Goal: Book appointment/travel/reservation

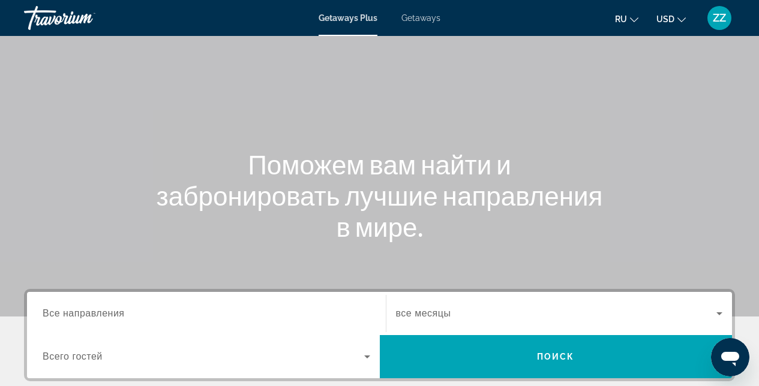
scroll to position [87, 0]
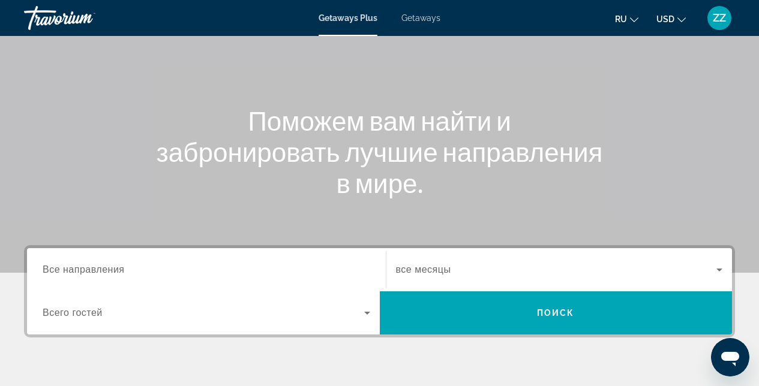
click at [220, 274] on input "Destination Все направления" at bounding box center [207, 270] width 328 height 14
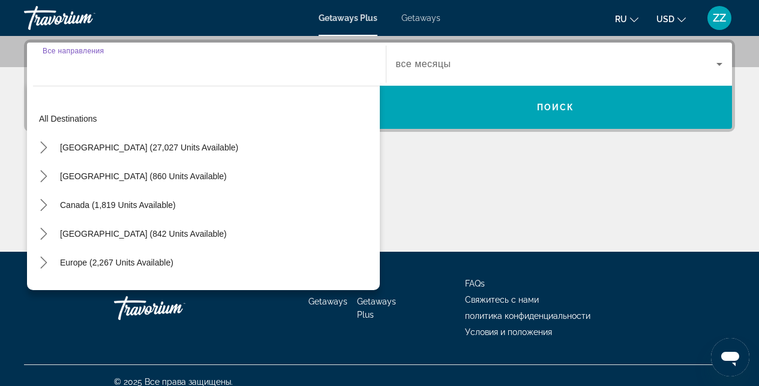
scroll to position [293, 0]
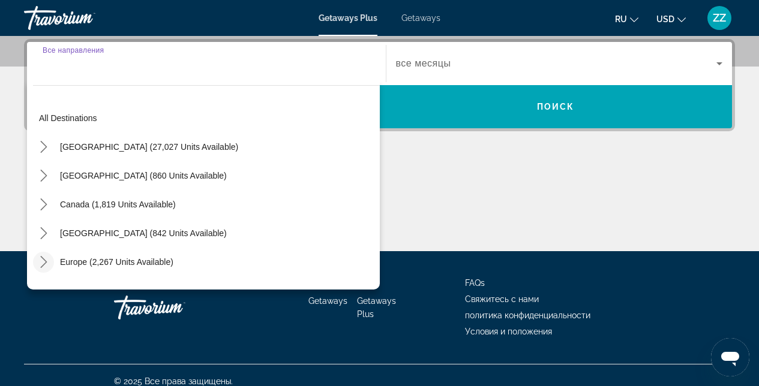
click at [47, 266] on icon "Toggle Europe (2,267 units available) submenu" at bounding box center [44, 262] width 12 height 12
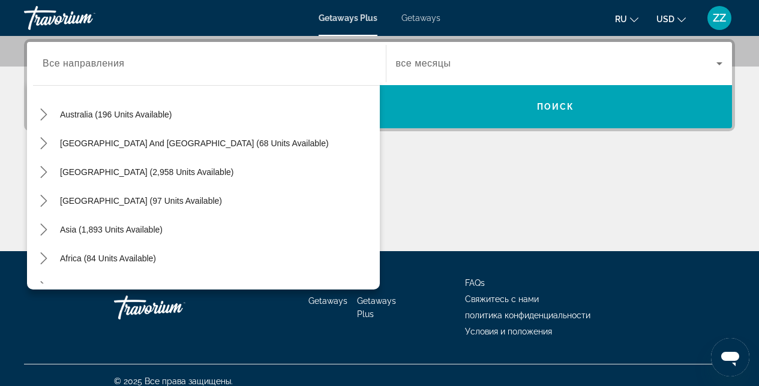
scroll to position [670, 0]
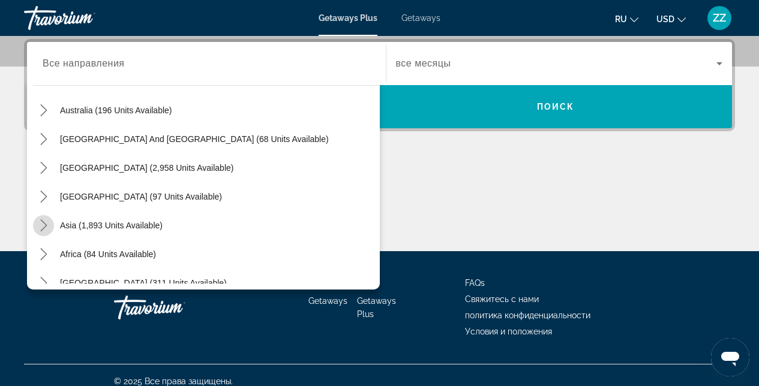
click at [49, 227] on icon "Toggle Asia (1,893 units available) submenu" at bounding box center [44, 226] width 12 height 12
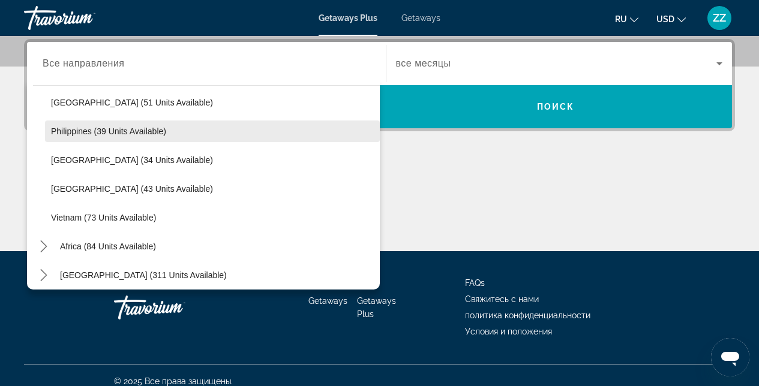
scroll to position [972, 0]
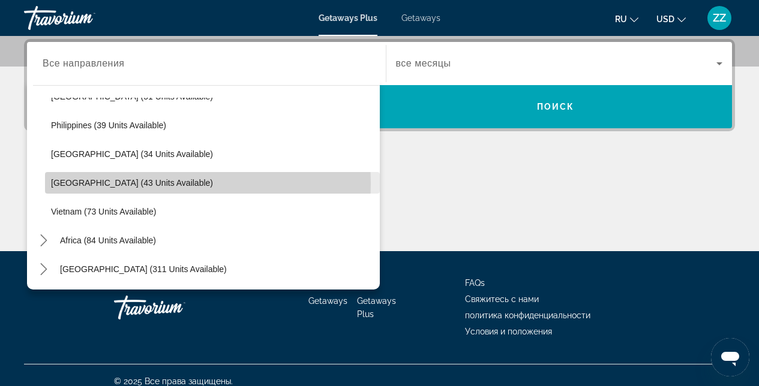
click at [117, 184] on span "[GEOGRAPHIC_DATA] (43 units available)" at bounding box center [132, 183] width 162 height 10
type input "**********"
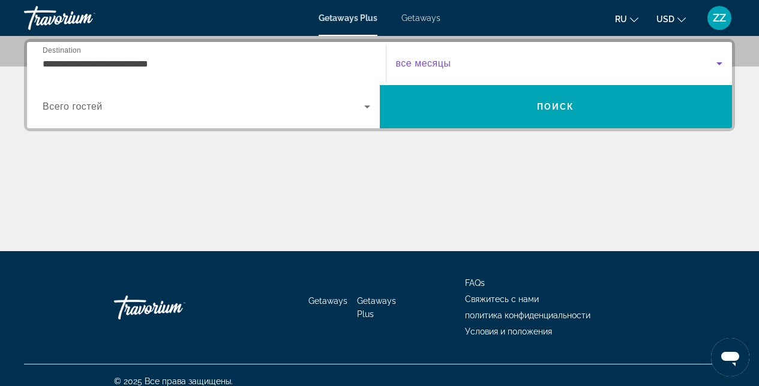
click at [466, 58] on span "Search widget" at bounding box center [556, 63] width 321 height 14
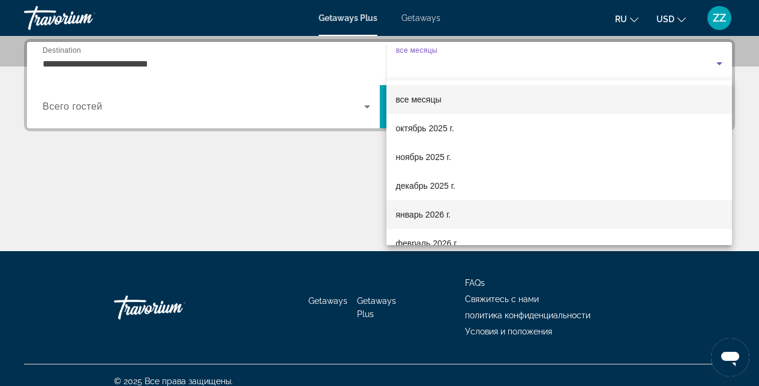
click at [437, 215] on span "январь 2026 г." at bounding box center [423, 215] width 55 height 14
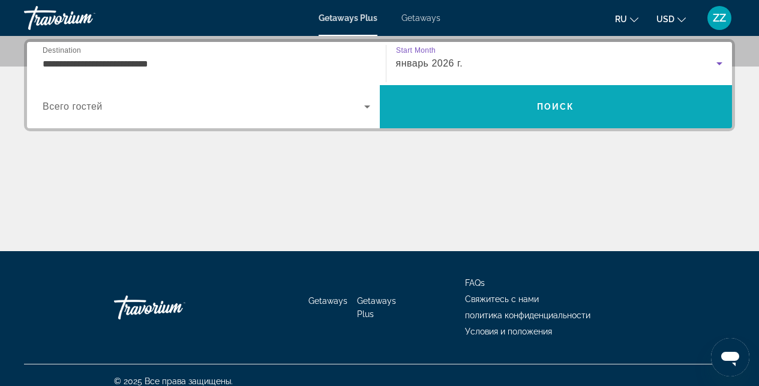
click at [495, 119] on span "Search" at bounding box center [556, 106] width 353 height 29
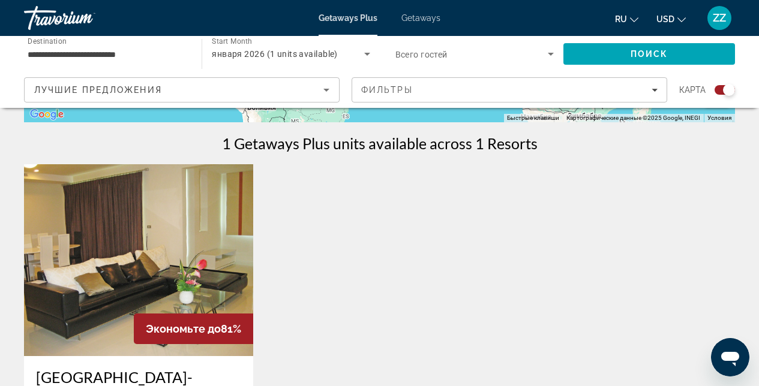
scroll to position [392, 0]
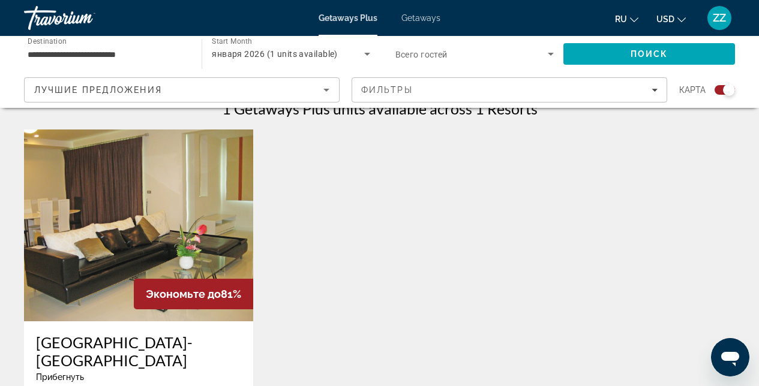
click at [158, 241] on img "Main content" at bounding box center [138, 226] width 229 height 192
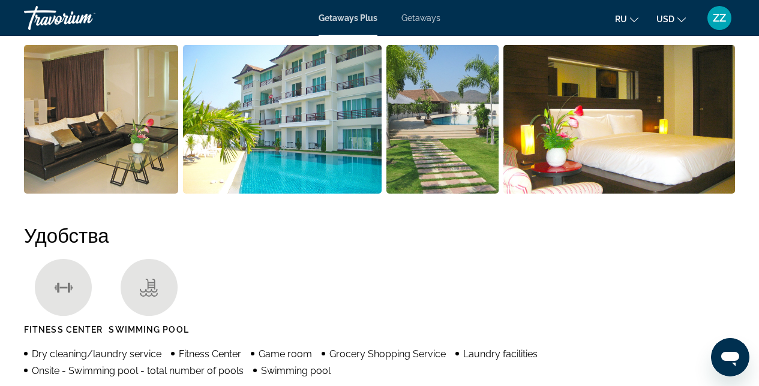
scroll to position [832, 0]
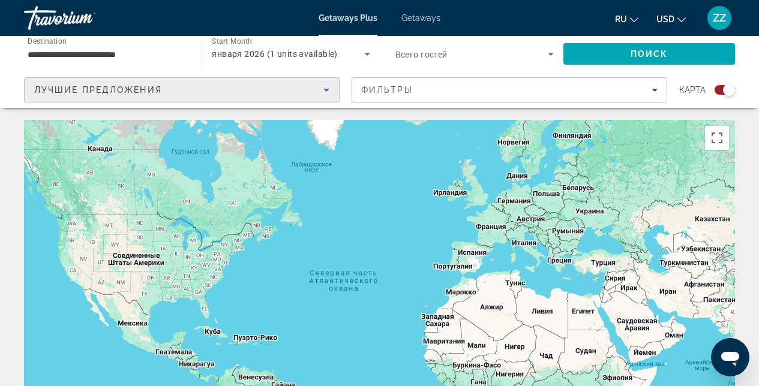
click at [322, 91] on icon "Sort by" at bounding box center [326, 90] width 14 height 14
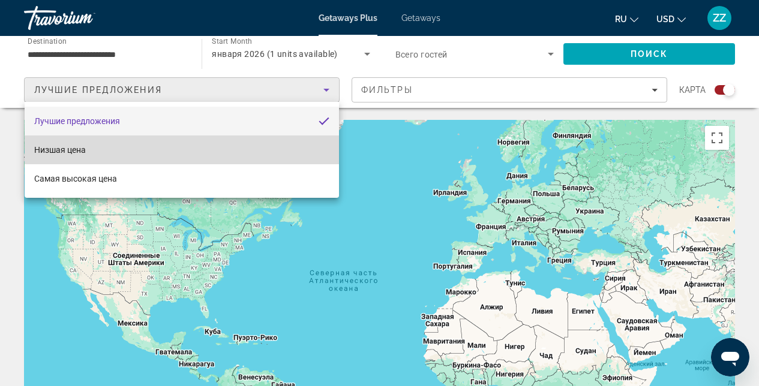
click at [164, 139] on mat-option "Низшая цена" at bounding box center [182, 150] width 314 height 29
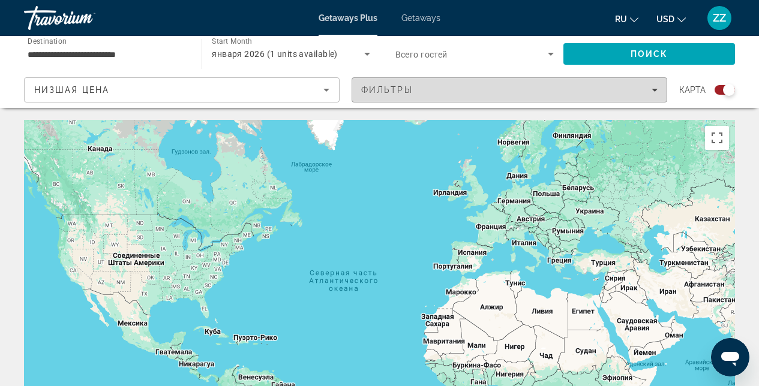
click at [518, 91] on div "Фильтры" at bounding box center [509, 90] width 296 height 10
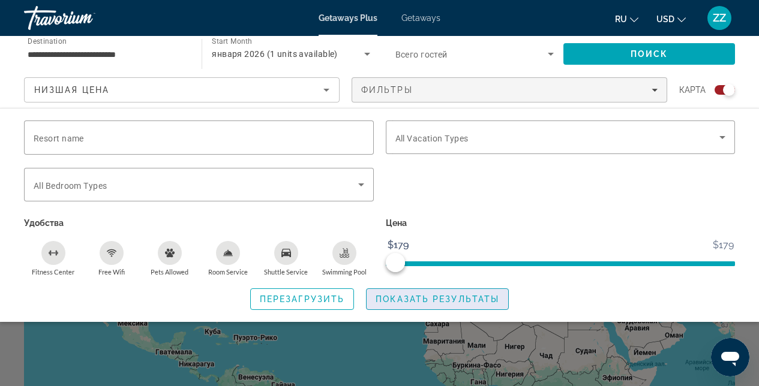
click at [395, 296] on span "Показать результаты" at bounding box center [438, 300] width 124 height 10
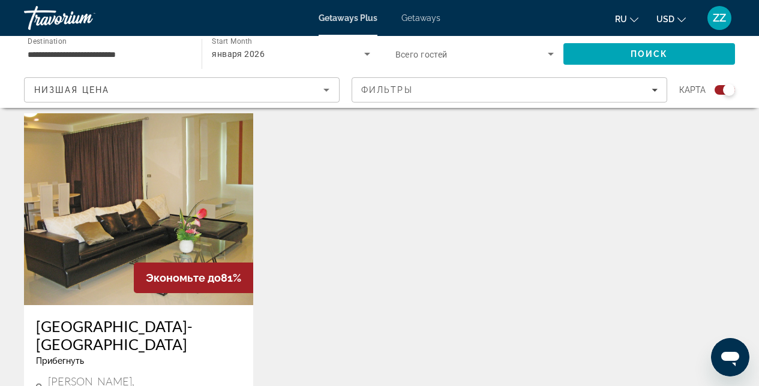
scroll to position [411, 0]
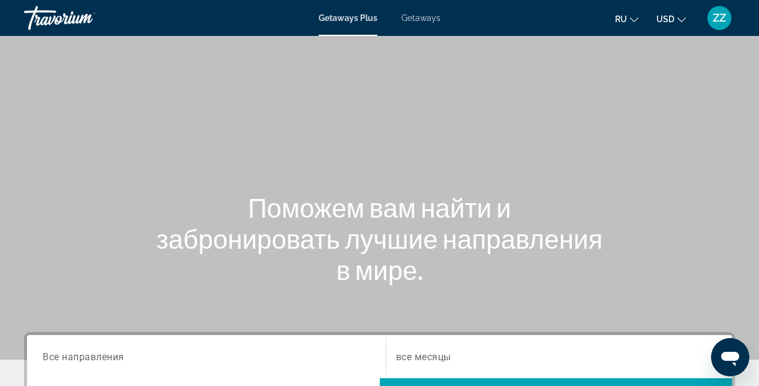
click at [160, 340] on div "Search widget" at bounding box center [207, 357] width 328 height 34
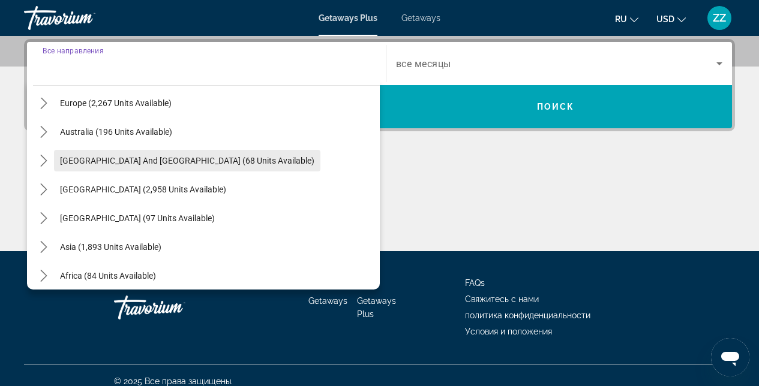
scroll to position [174, 0]
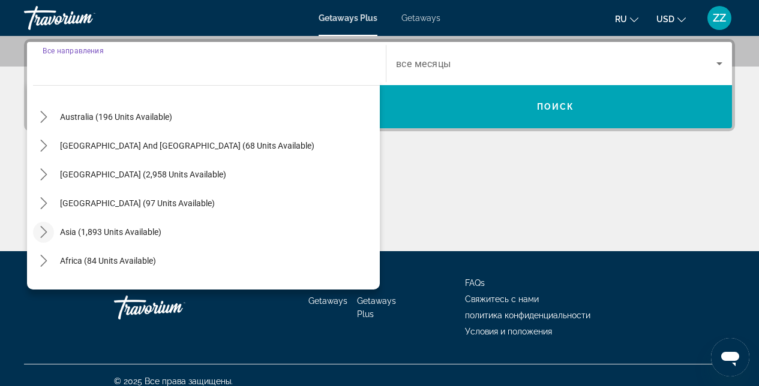
click at [47, 233] on icon "Toggle Asia (1,893 units available) submenu" at bounding box center [44, 232] width 12 height 12
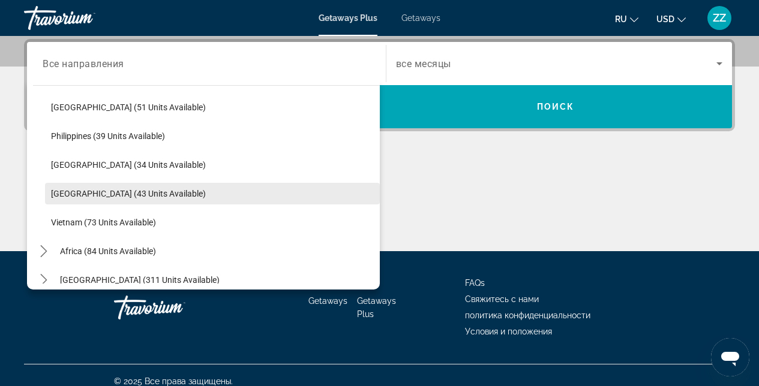
scroll to position [482, 0]
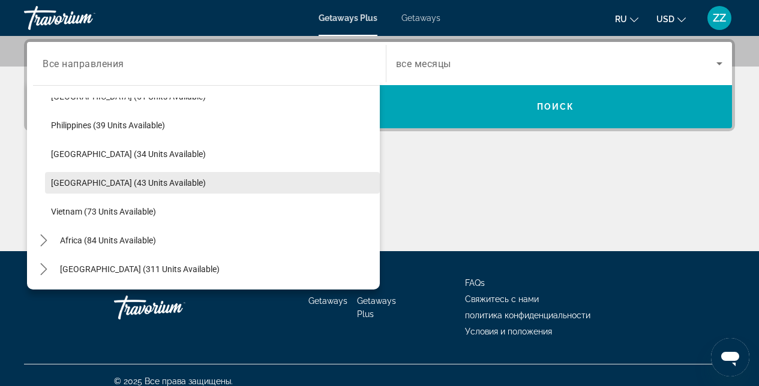
click at [110, 184] on span "[GEOGRAPHIC_DATA] (43 units available)" at bounding box center [128, 183] width 155 height 10
type input "**********"
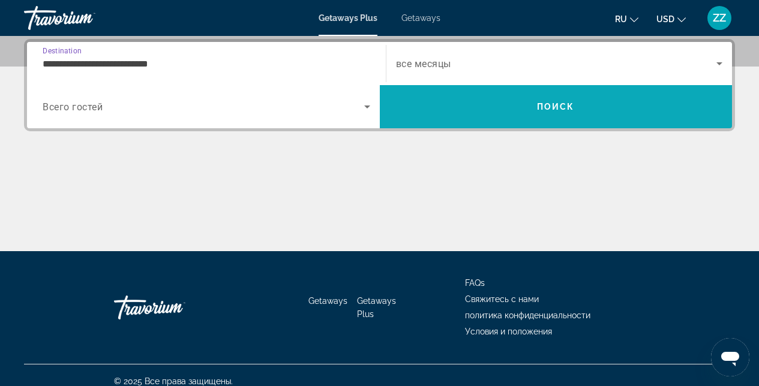
click at [517, 122] on span "Search" at bounding box center [556, 106] width 353 height 43
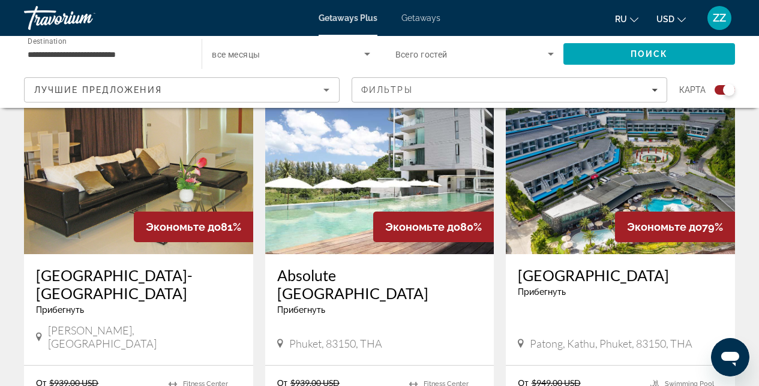
scroll to position [413, 0]
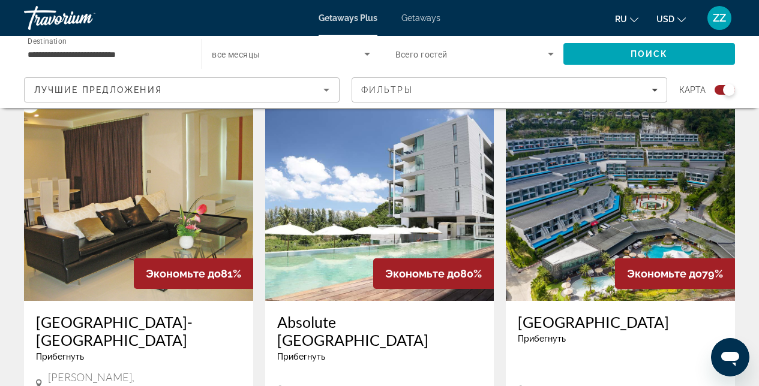
click at [157, 210] on img "Main content" at bounding box center [138, 205] width 229 height 192
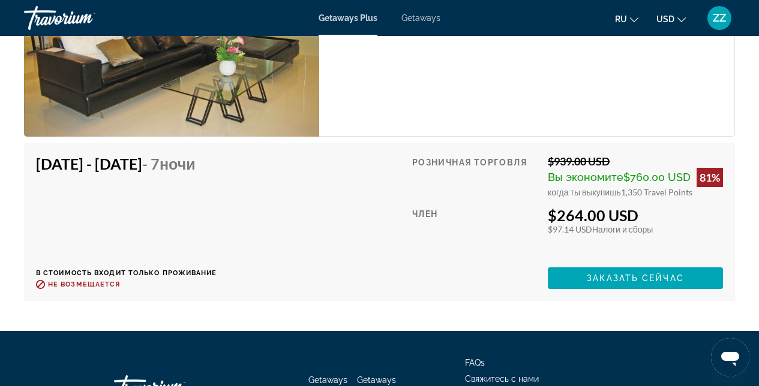
scroll to position [1977, 0]
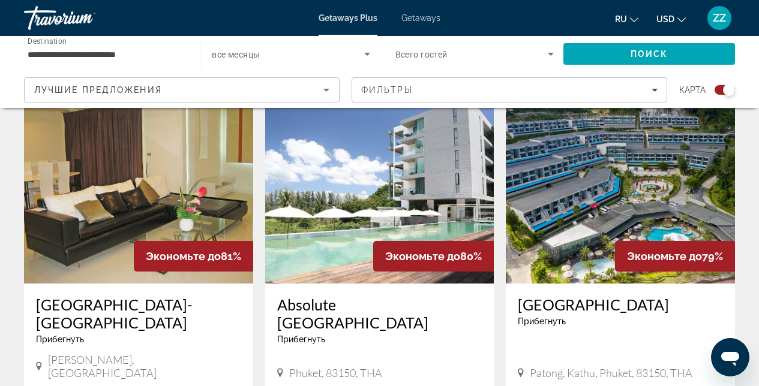
scroll to position [487, 0]
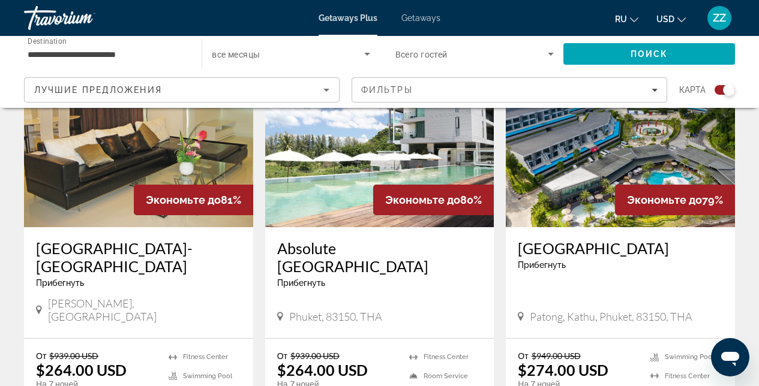
click at [348, 185] on img "Main content" at bounding box center [379, 131] width 229 height 192
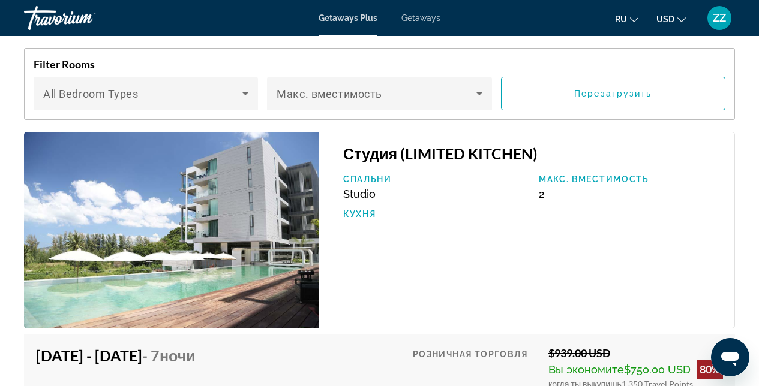
scroll to position [2242, 0]
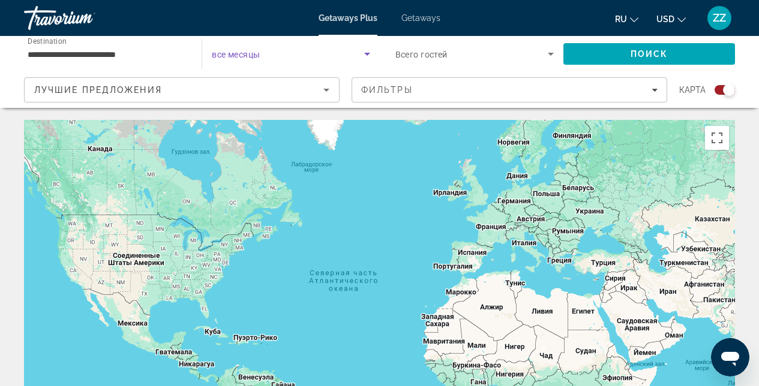
click at [293, 57] on span "Search widget" at bounding box center [288, 54] width 152 height 14
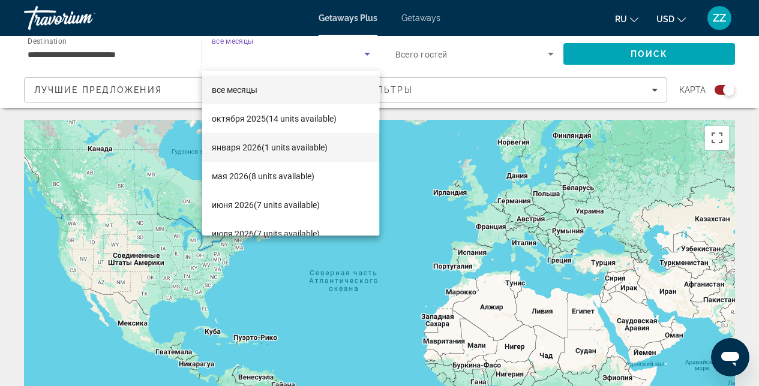
click at [265, 151] on span "января 2026 (1 units available)" at bounding box center [270, 147] width 116 height 14
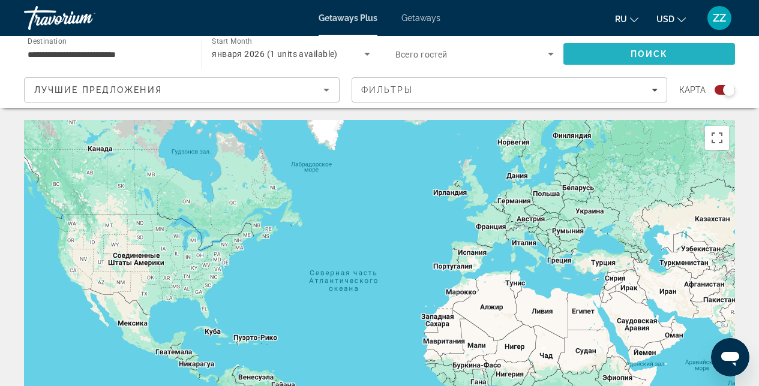
click at [638, 55] on span "Поиск" at bounding box center [650, 54] width 38 height 10
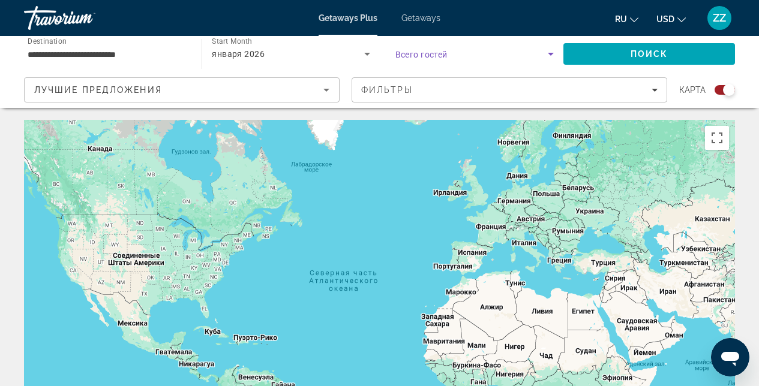
click at [545, 54] on icon "Search widget" at bounding box center [551, 54] width 14 height 14
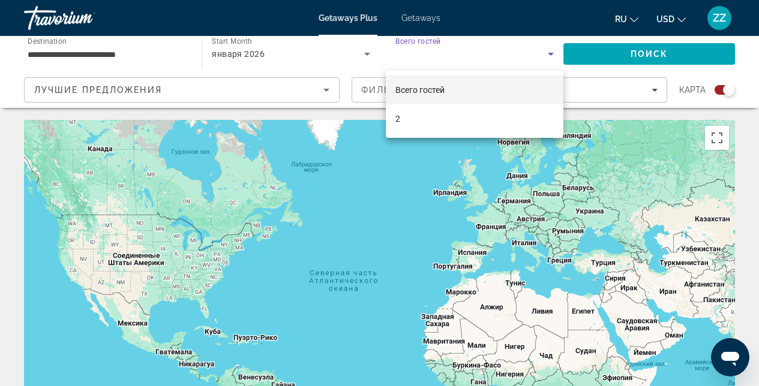
click at [643, 53] on div at bounding box center [379, 193] width 759 height 386
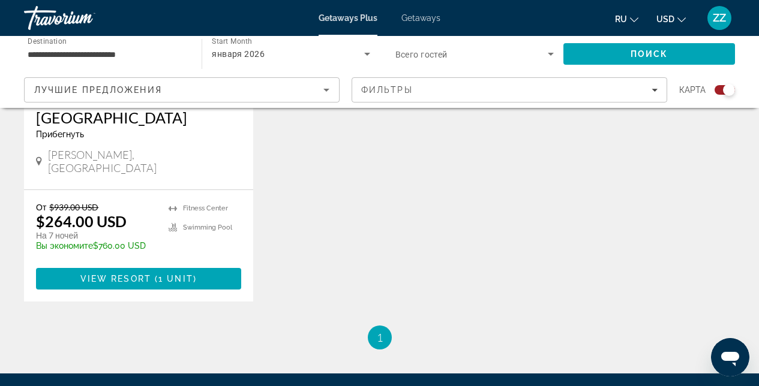
scroll to position [275, 0]
